Goal: Information Seeking & Learning: Learn about a topic

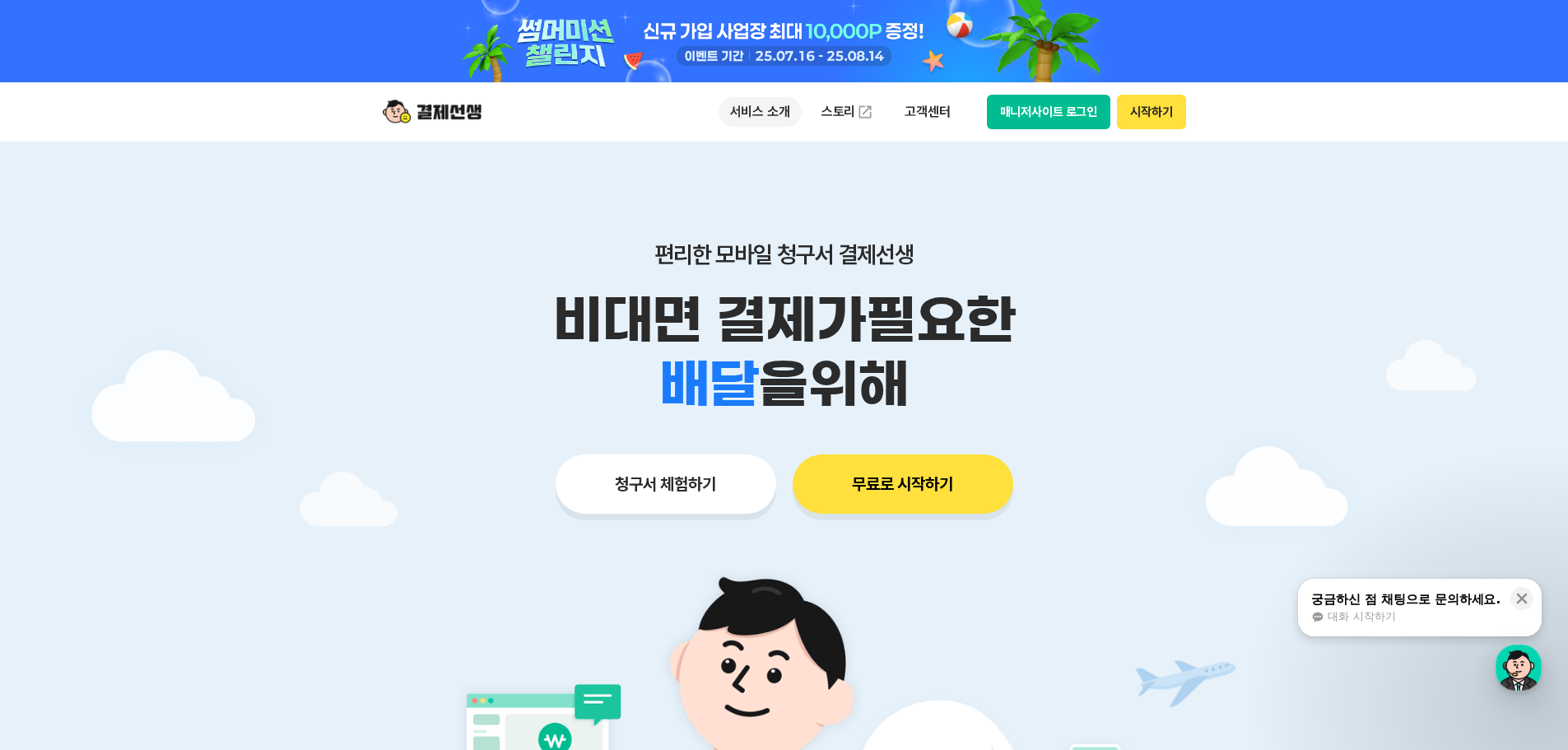
click at [783, 118] on p "서비스 소개" at bounding box center [760, 112] width 83 height 30
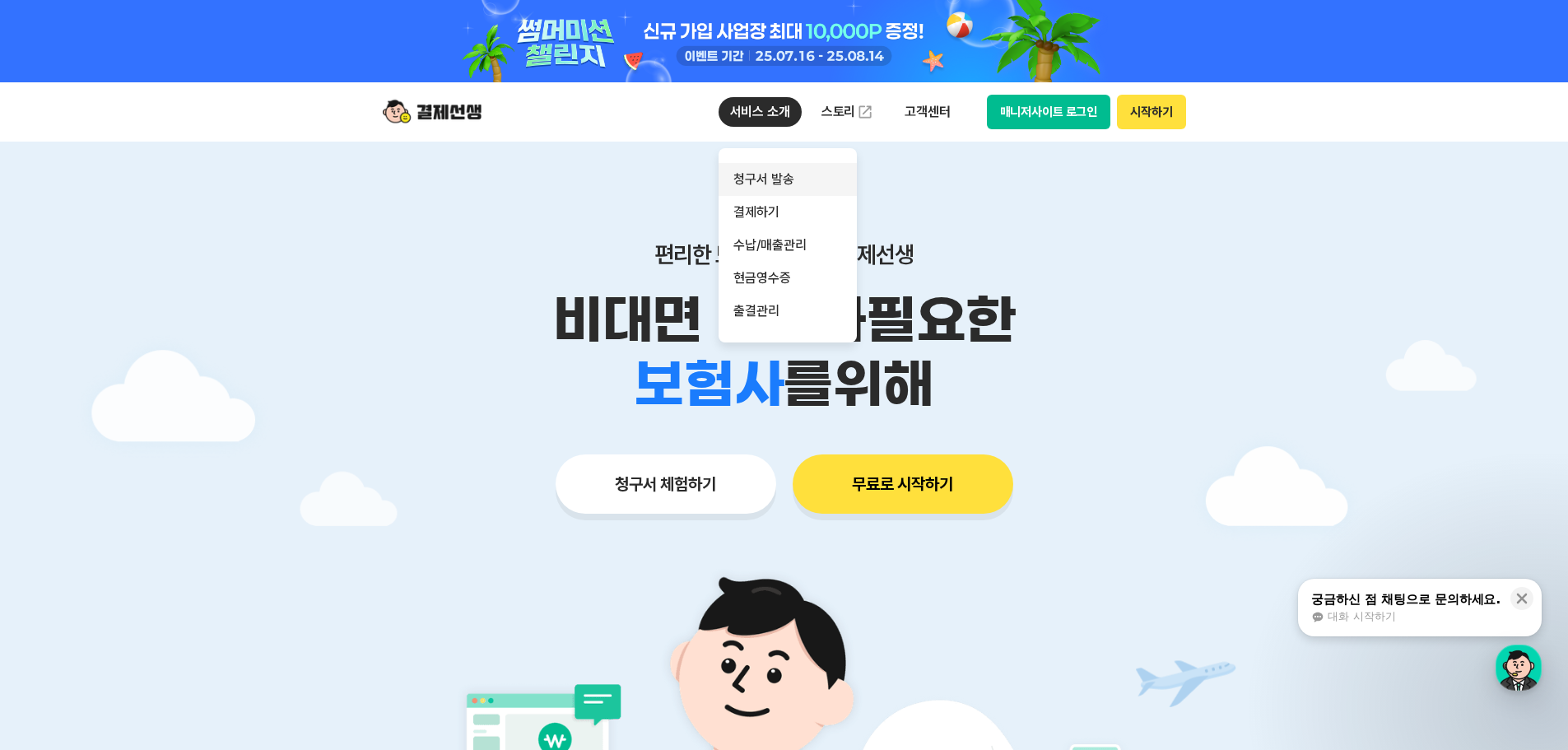
click at [771, 178] on link "청구서 발송" at bounding box center [788, 180] width 139 height 33
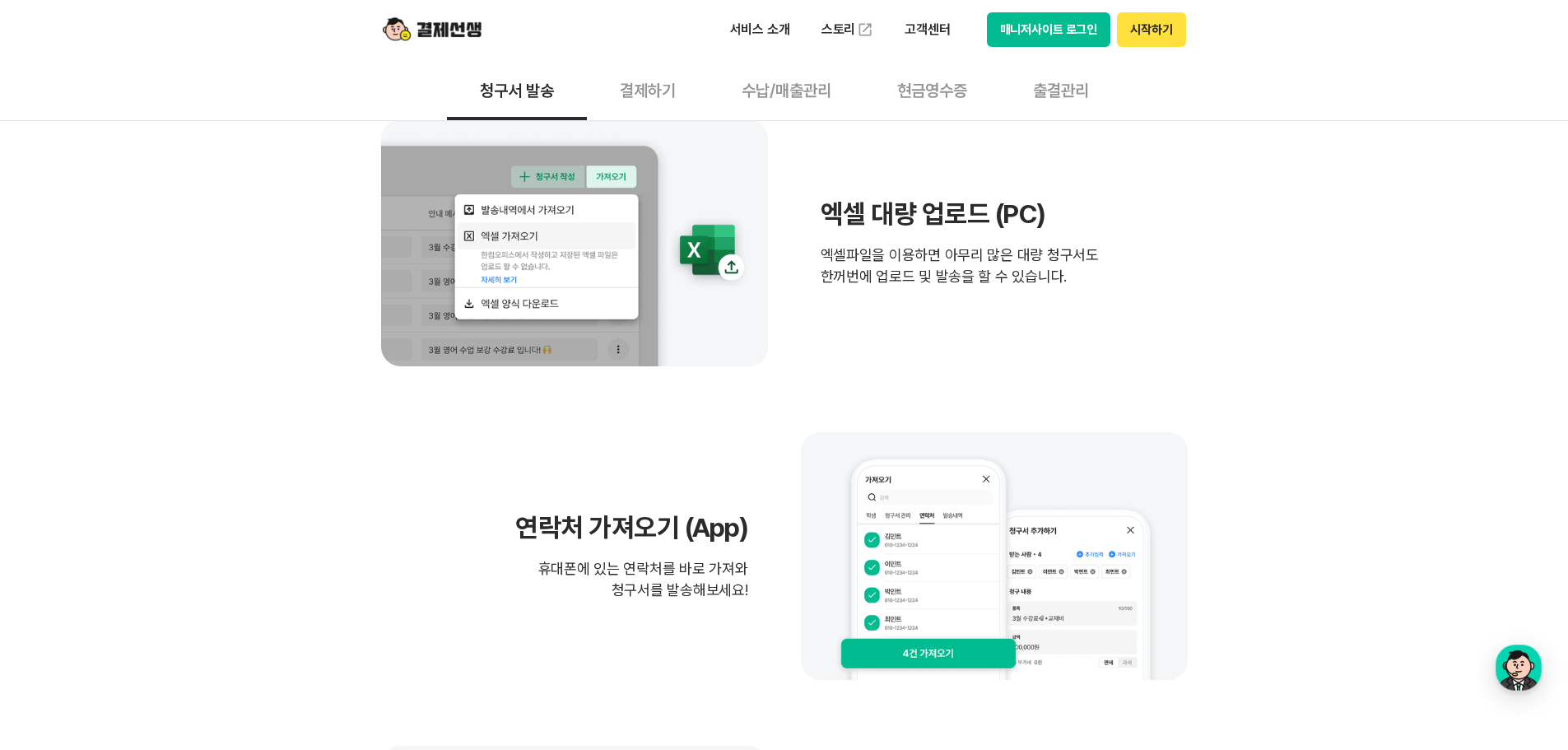
scroll to position [989, 0]
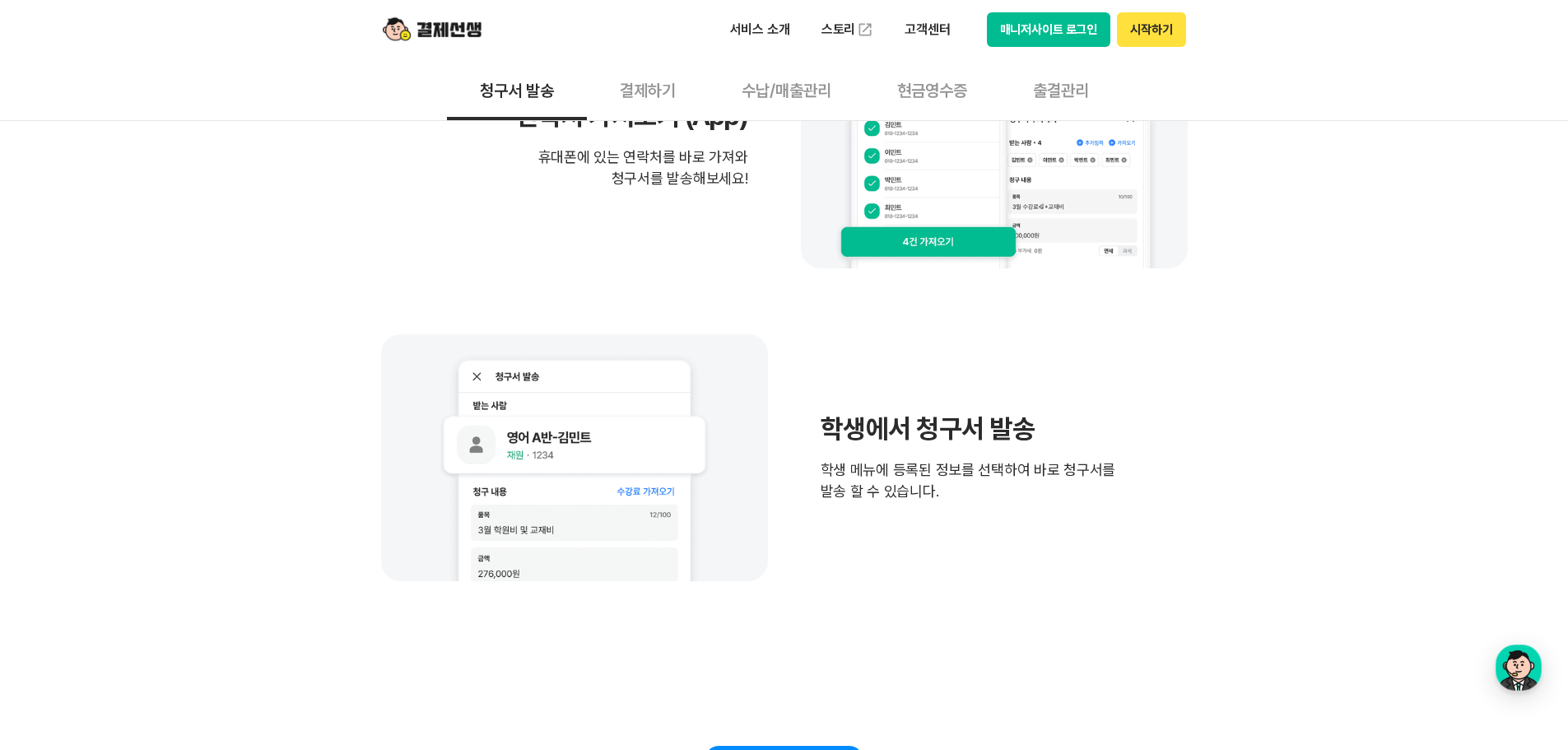
click at [1029, 33] on button "매니저사이트 로그인" at bounding box center [1050, 29] width 125 height 34
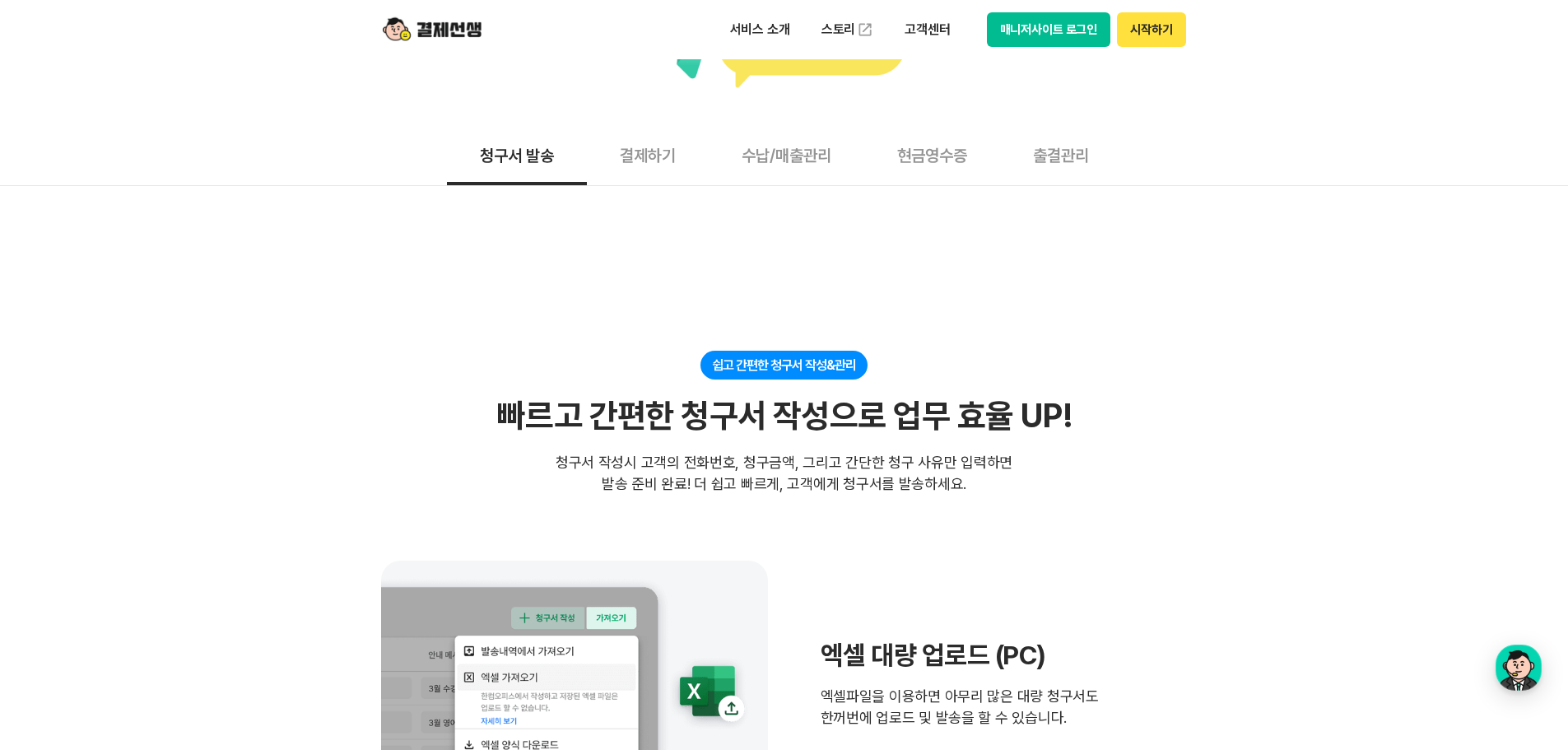
scroll to position [0, 0]
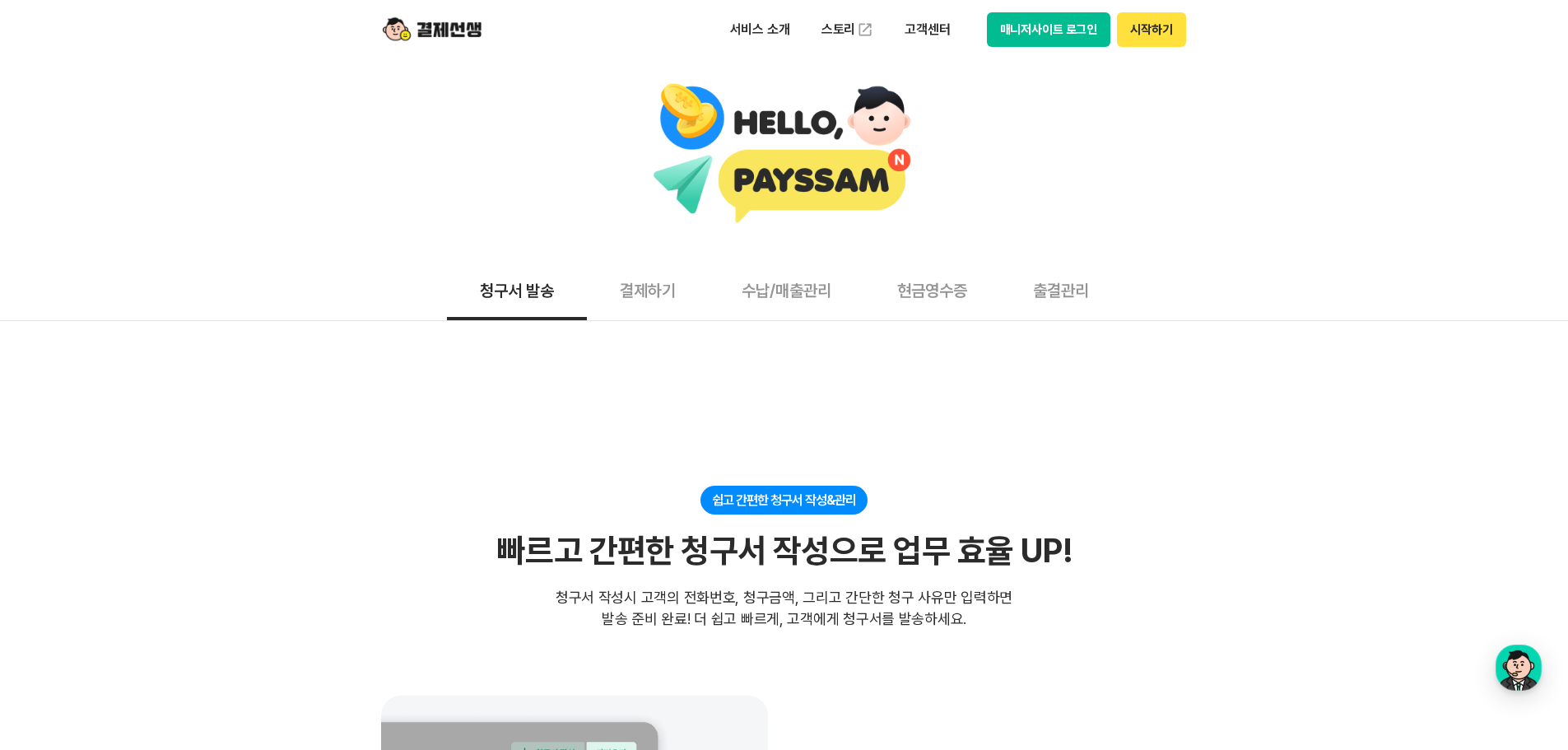
click at [655, 297] on button "결제하기" at bounding box center [647, 289] width 122 height 61
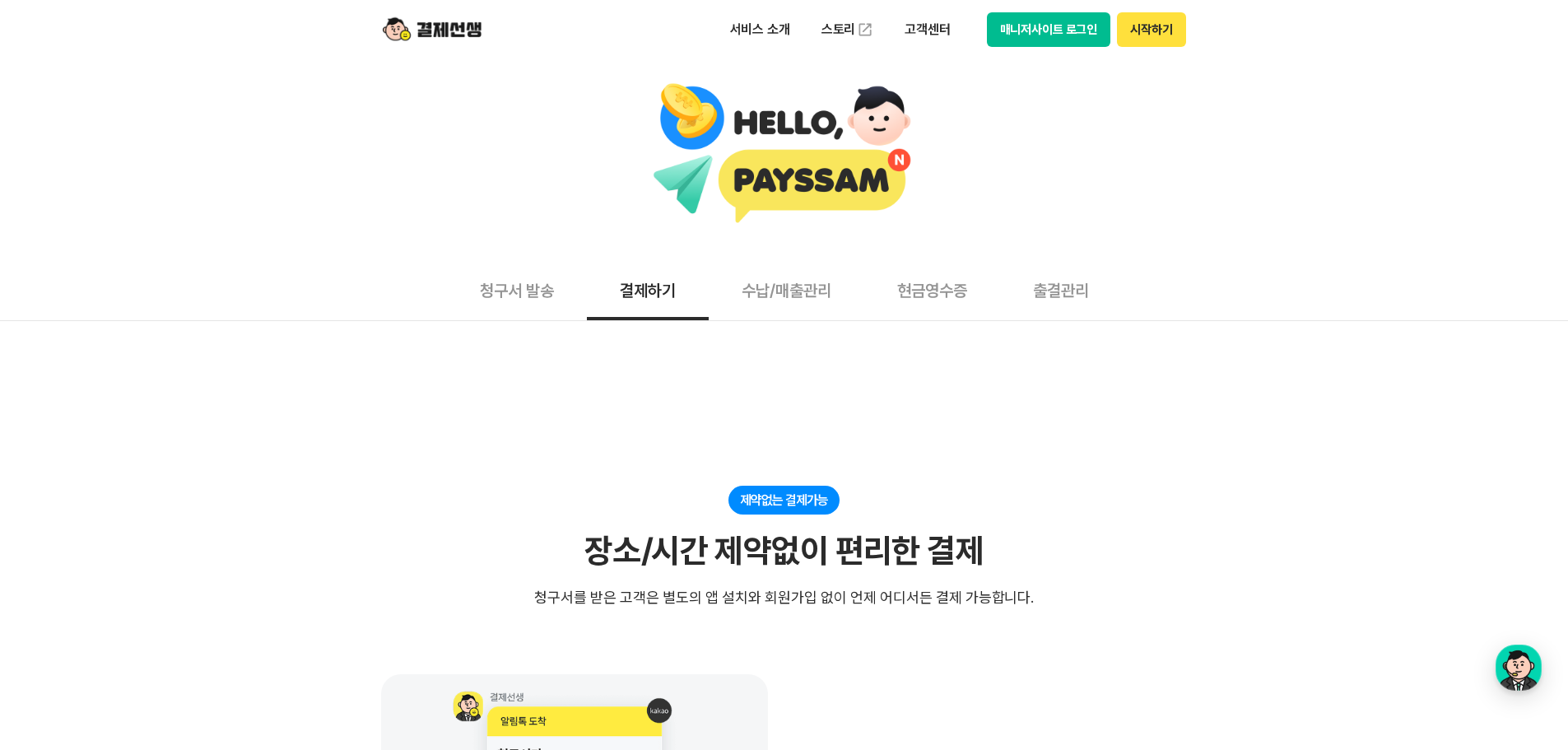
click at [794, 302] on button "수납/매출관리" at bounding box center [786, 289] width 155 height 61
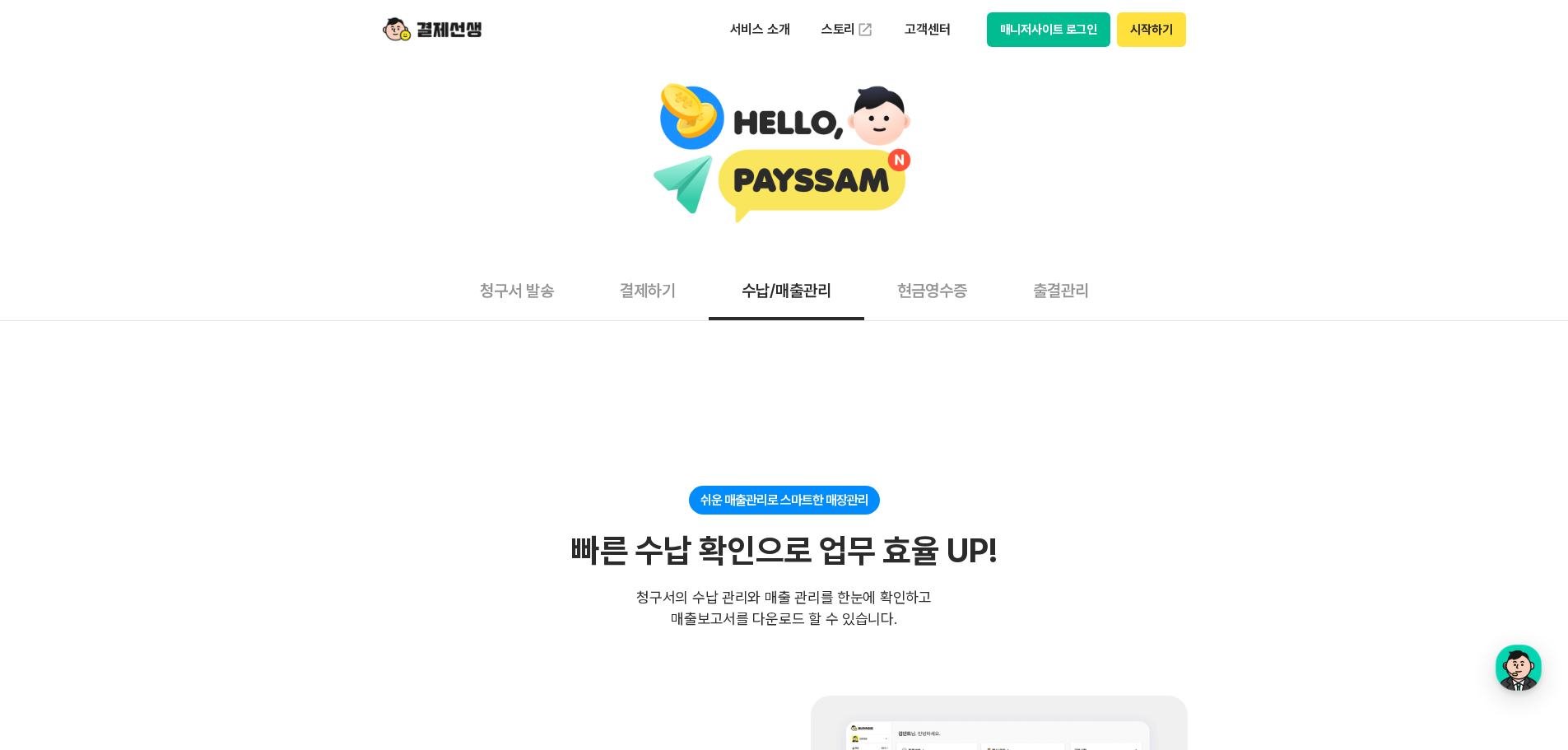
click at [916, 296] on button "현금영수증" at bounding box center [932, 289] width 136 height 61
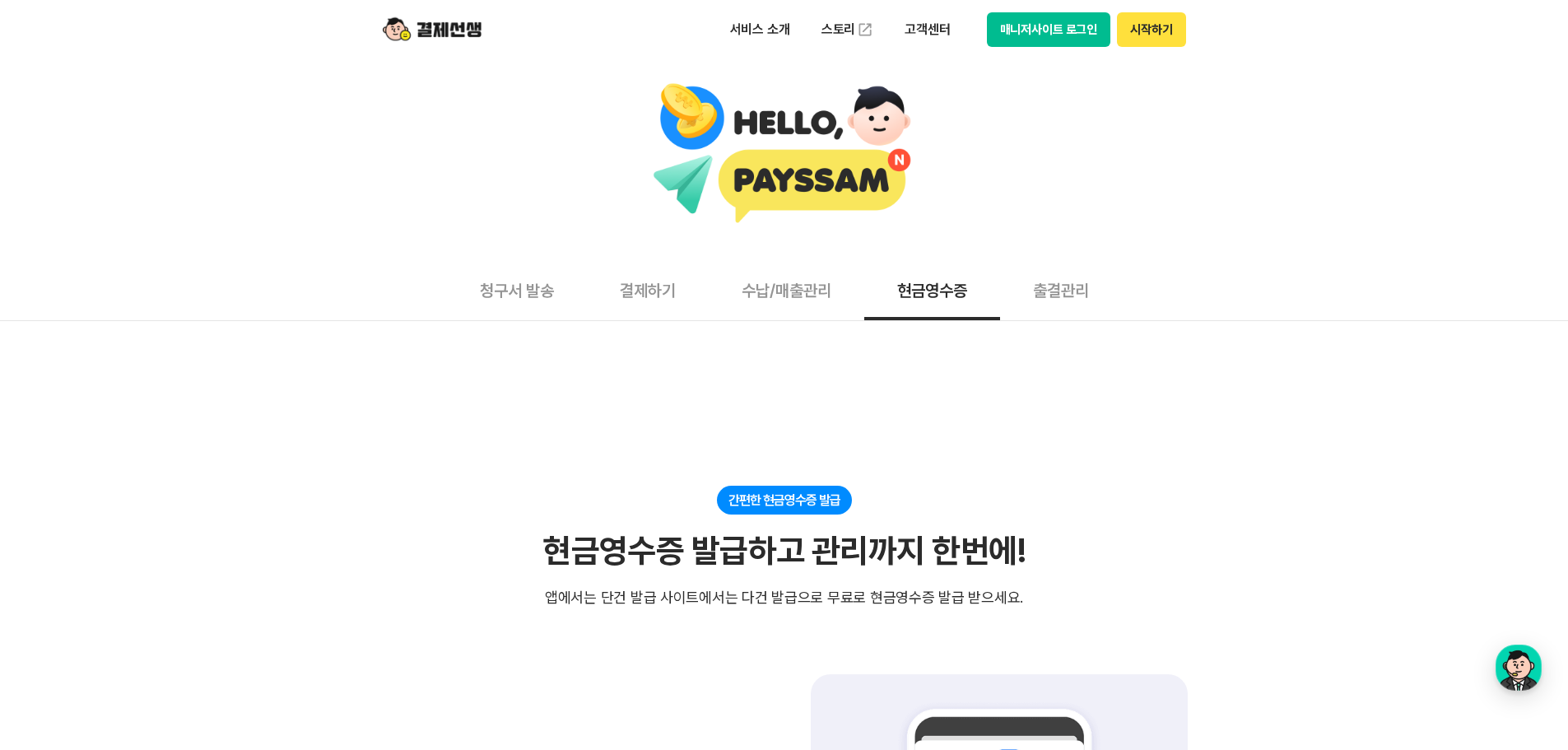
click at [1061, 297] on button "출결관리" at bounding box center [1061, 289] width 122 height 61
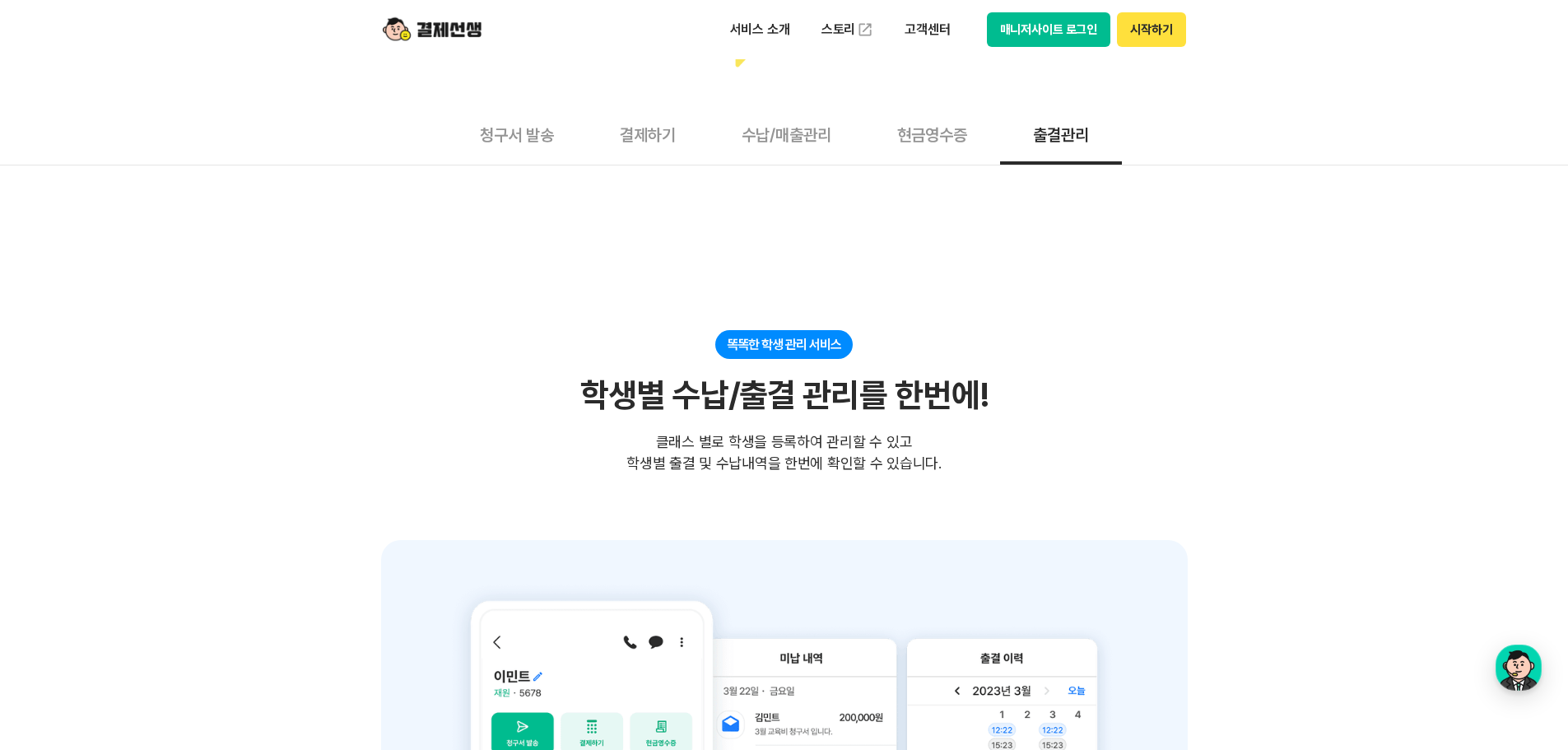
scroll to position [330, 0]
